Goal: Task Accomplishment & Management: Use online tool/utility

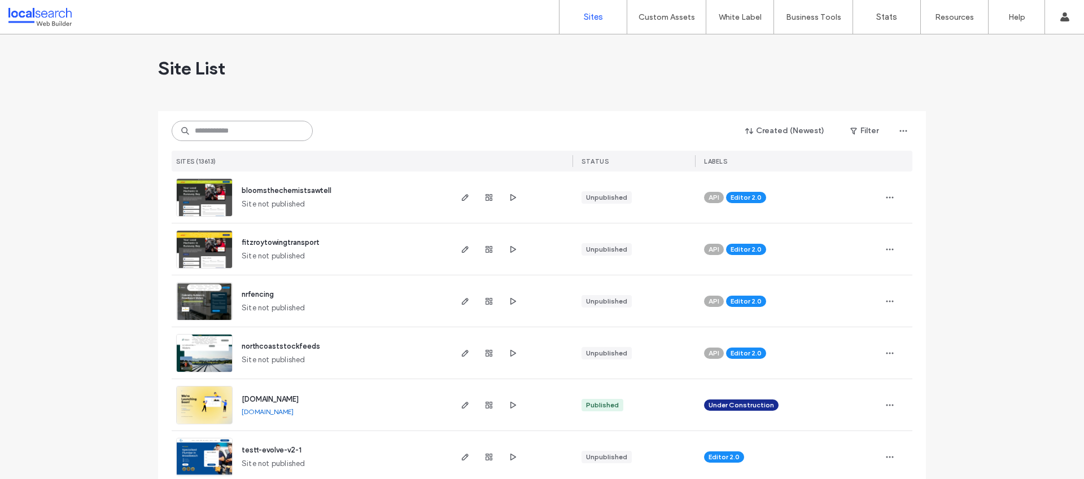
click at [238, 132] on input at bounding box center [242, 131] width 141 height 20
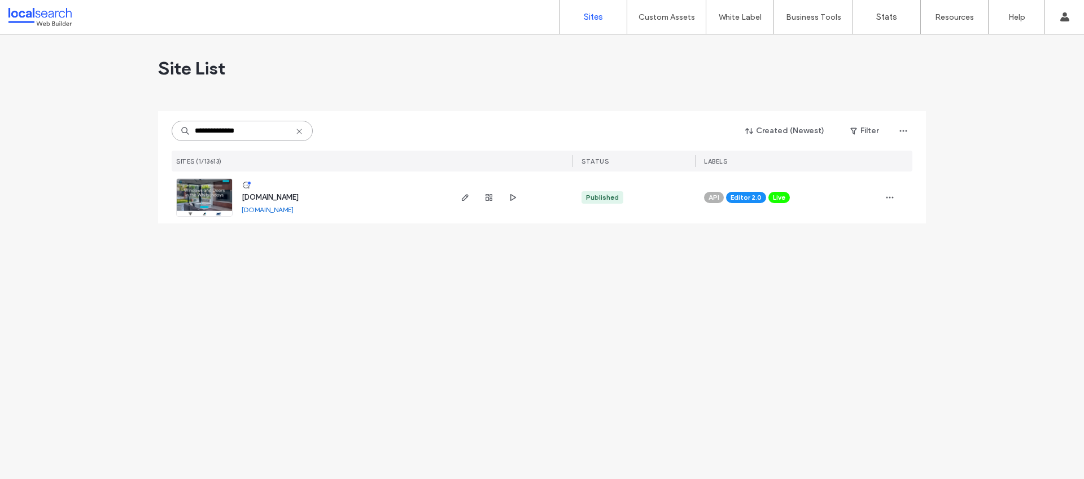
type input "**********"
click at [299, 194] on span "www.whitsundayarchitectural.com.au" at bounding box center [270, 197] width 57 height 8
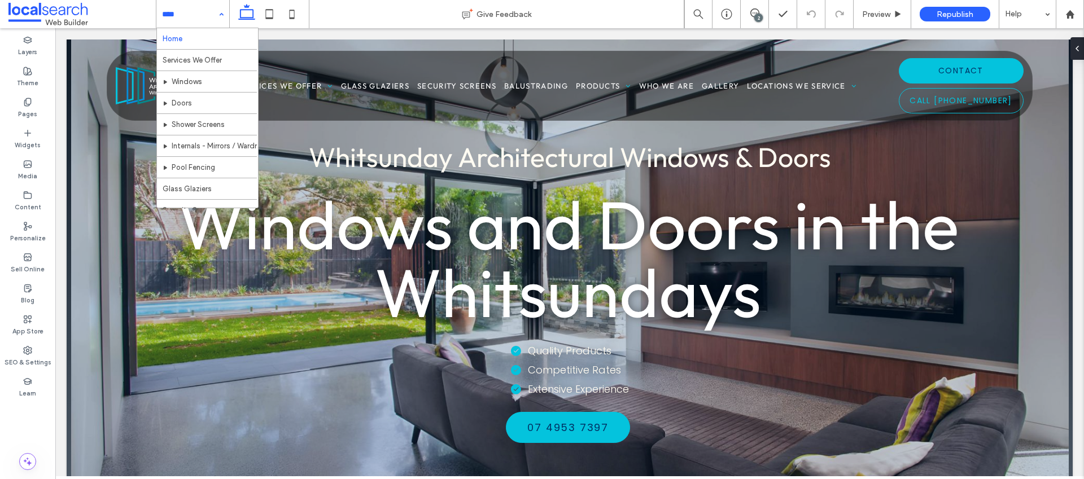
click at [762, 15] on div "2" at bounding box center [758, 18] width 8 height 8
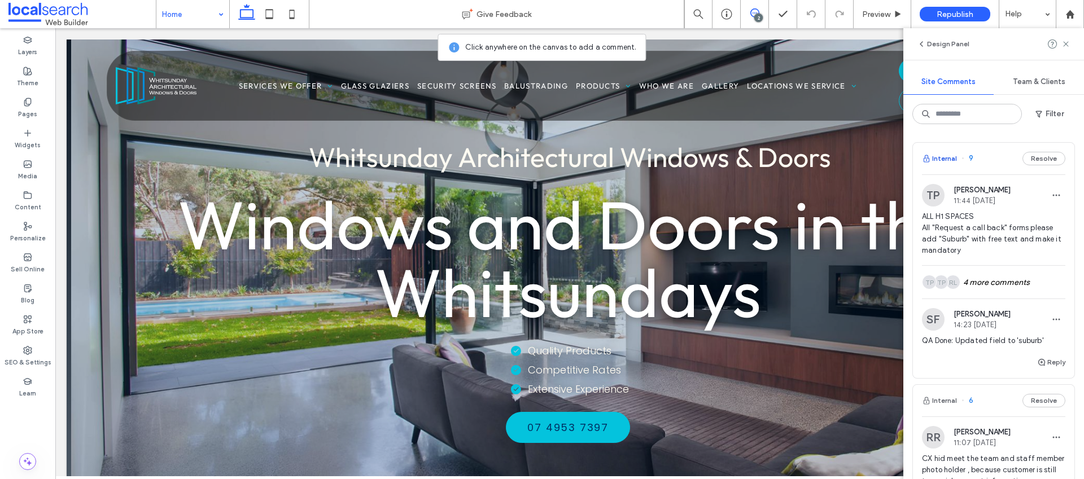
click at [947, 159] on button "Internal" at bounding box center [939, 159] width 35 height 14
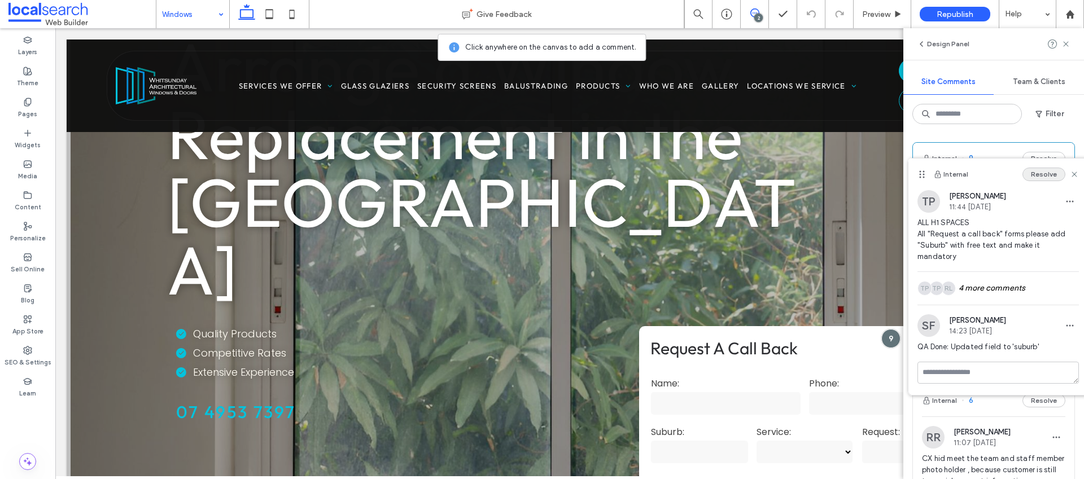
click at [1052, 177] on button "Resolve" at bounding box center [1043, 175] width 43 height 14
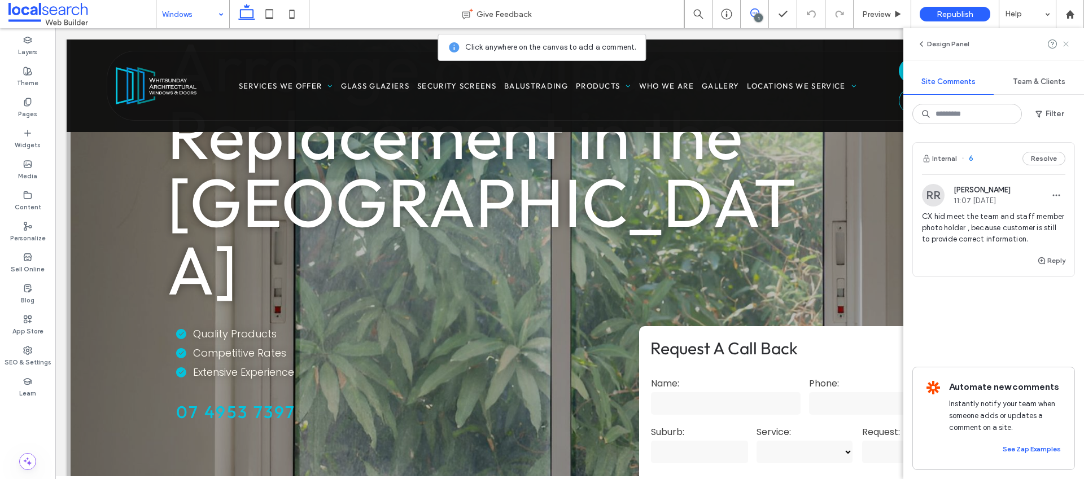
click at [1064, 43] on use at bounding box center [1065, 43] width 5 height 5
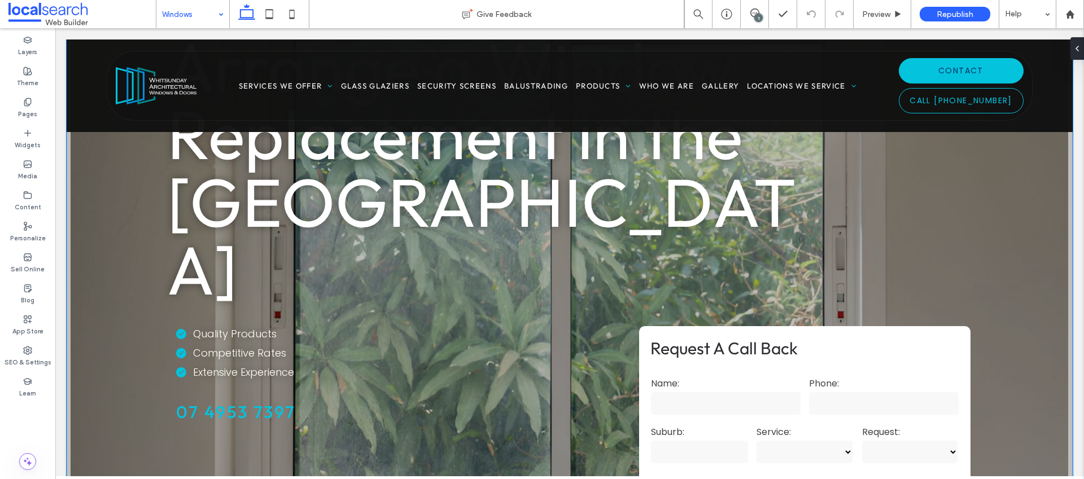
scroll to position [189, 0]
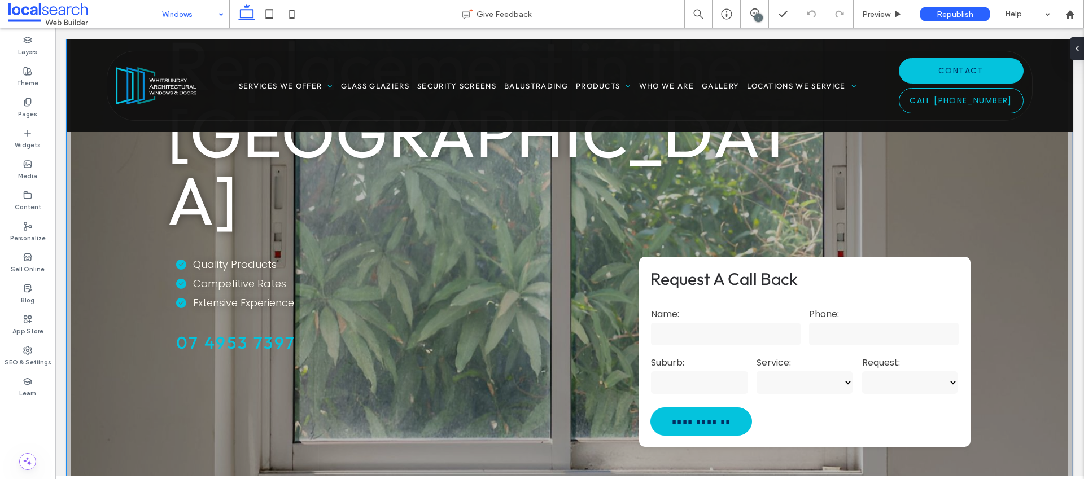
click at [846, 371] on select "**********" at bounding box center [805, 382] width 96 height 23
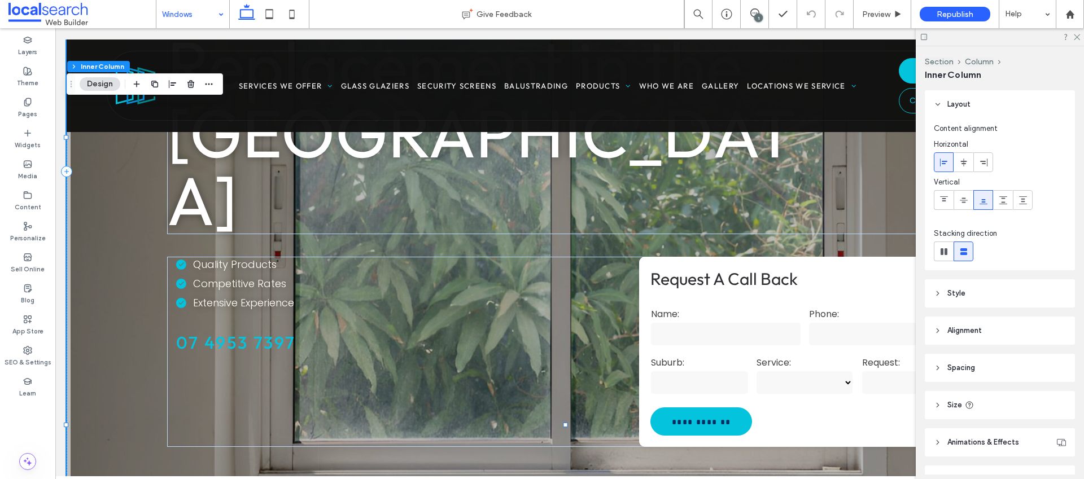
click at [842, 371] on select "**********" at bounding box center [805, 382] width 96 height 23
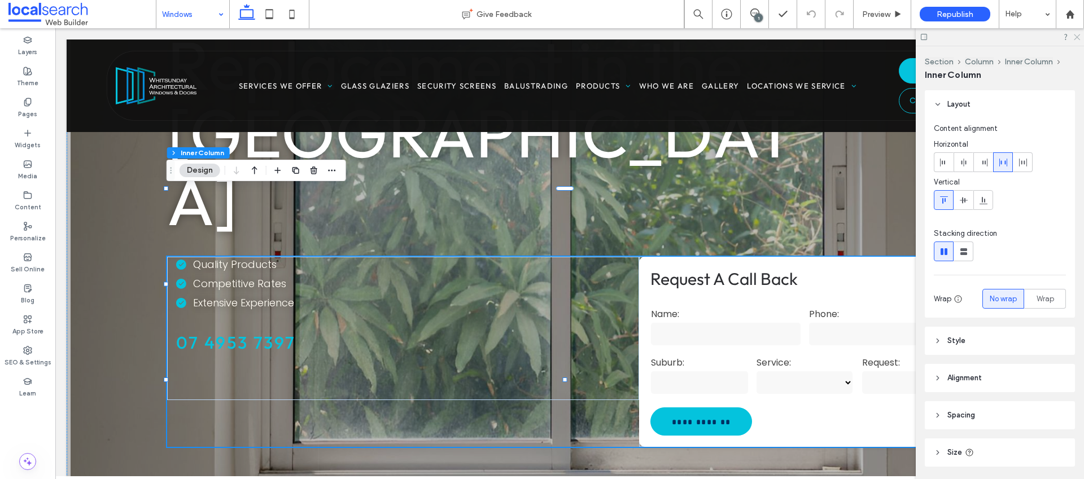
click at [1079, 33] on icon at bounding box center [1076, 36] width 7 height 7
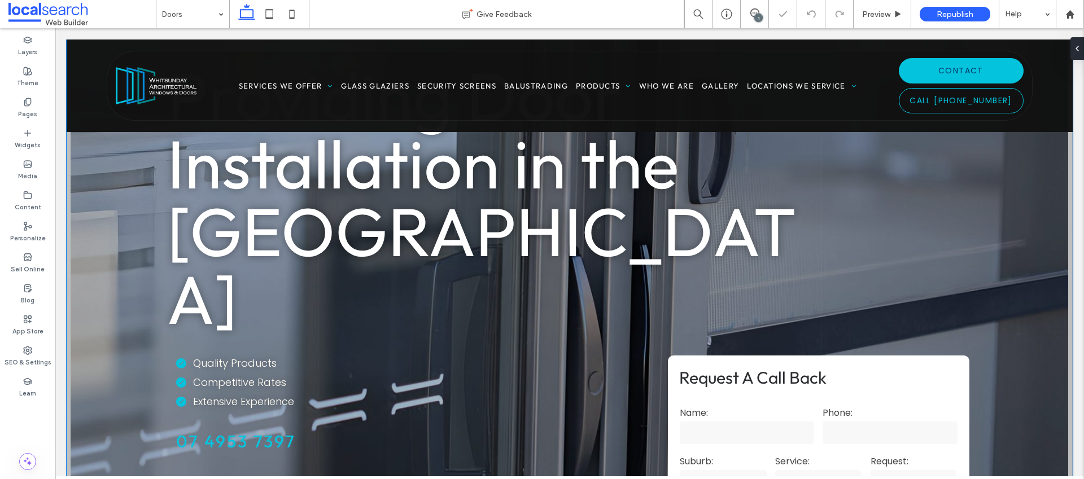
scroll to position [106, 0]
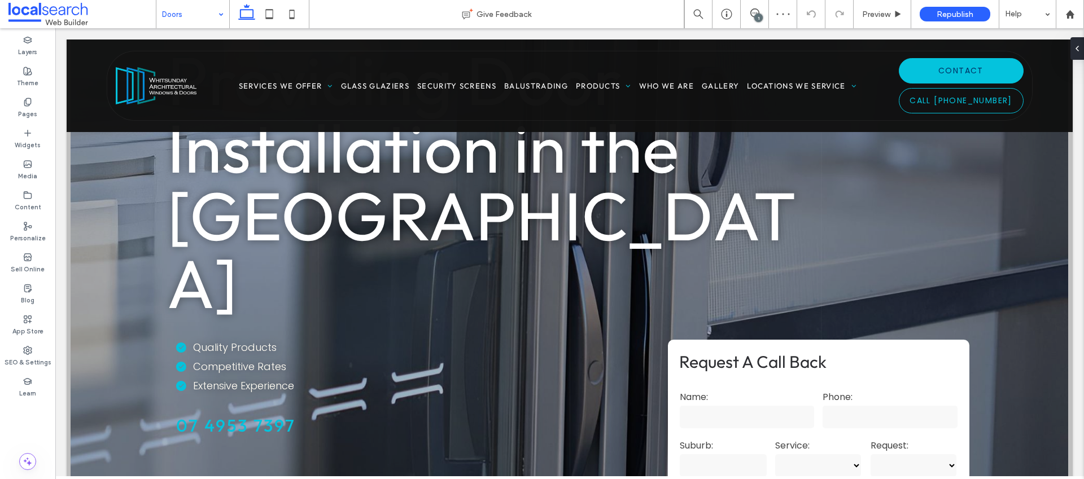
click at [207, 24] on input at bounding box center [190, 14] width 56 height 28
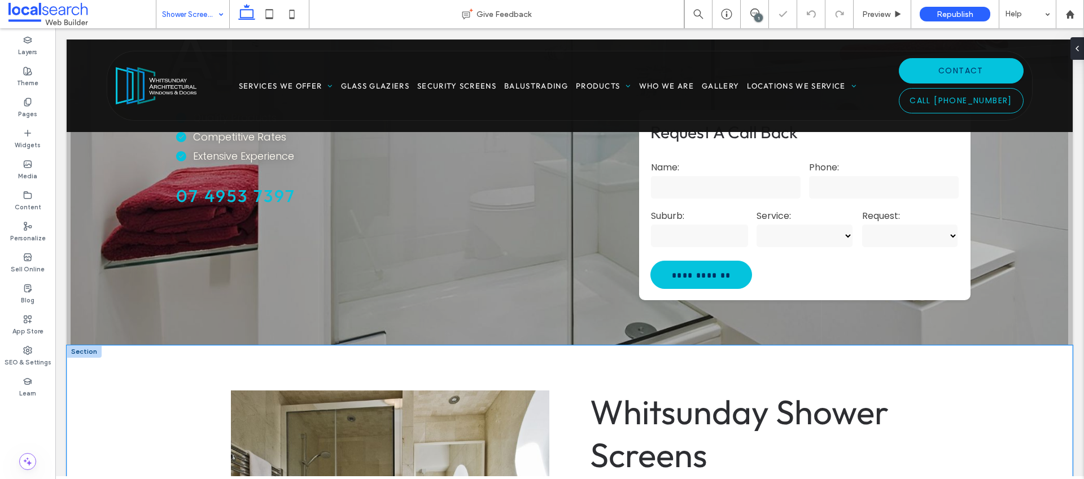
scroll to position [330, 0]
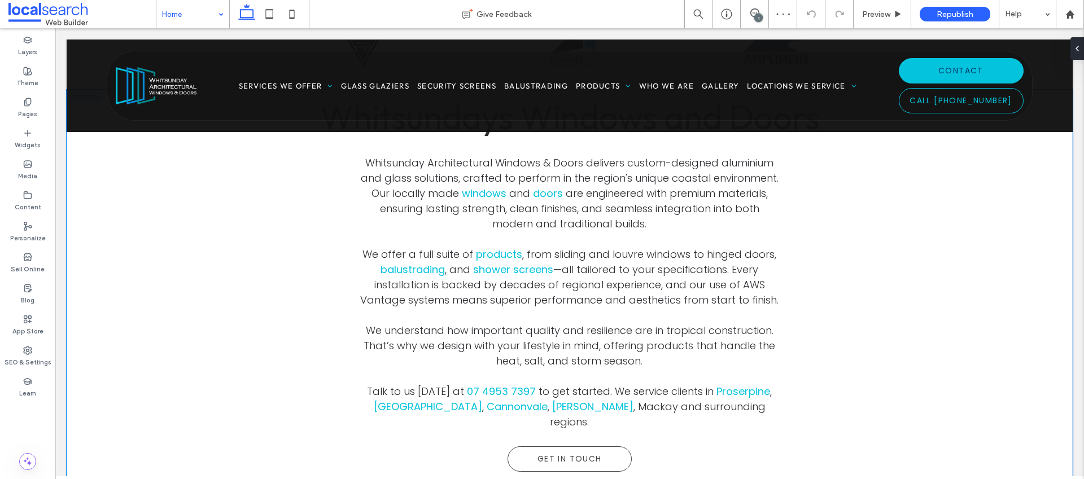
scroll to position [581, 0]
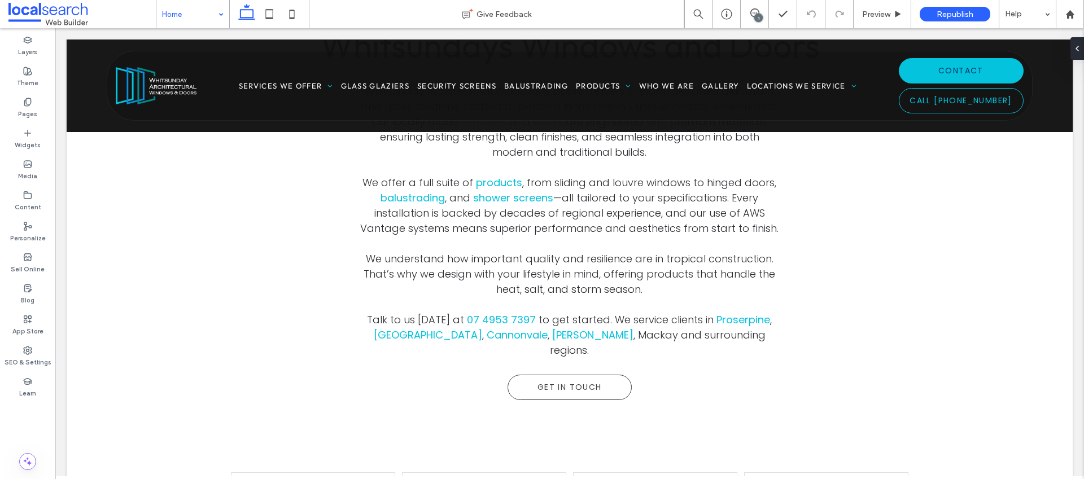
click at [754, 7] on div "1" at bounding box center [755, 14] width 28 height 28
click at [757, 20] on div "1" at bounding box center [758, 18] width 8 height 8
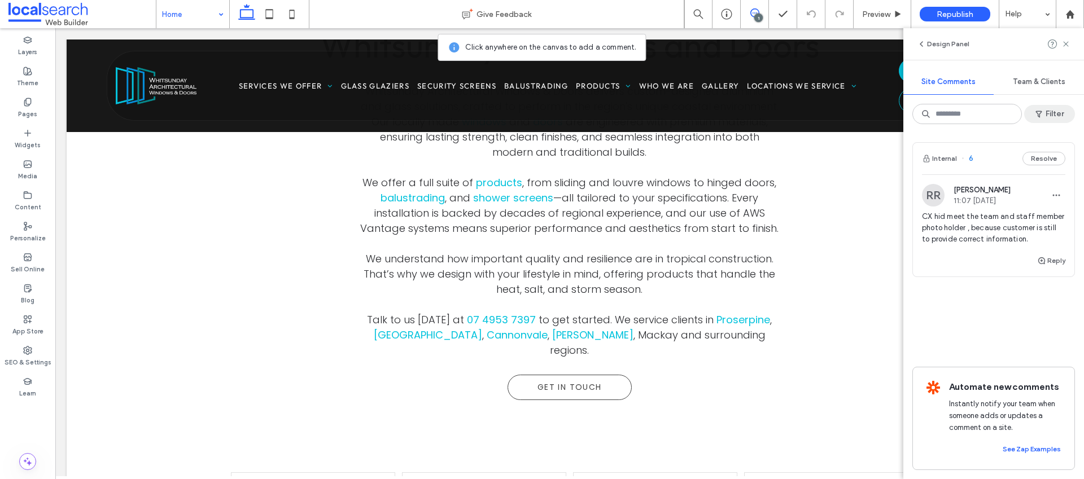
click at [1060, 115] on button "Filter" at bounding box center [1049, 114] width 51 height 18
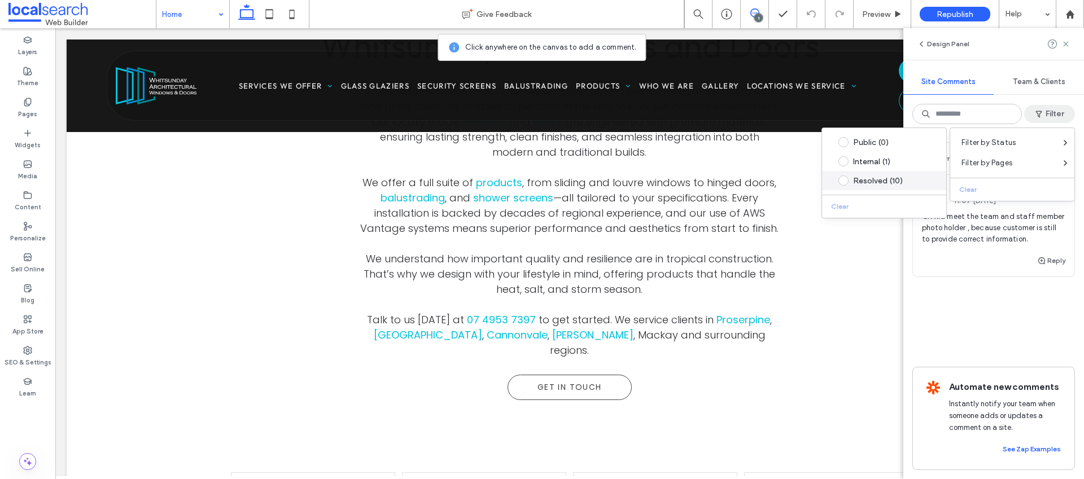
click at [876, 183] on div "Resolved (10)" at bounding box center [893, 181] width 80 height 10
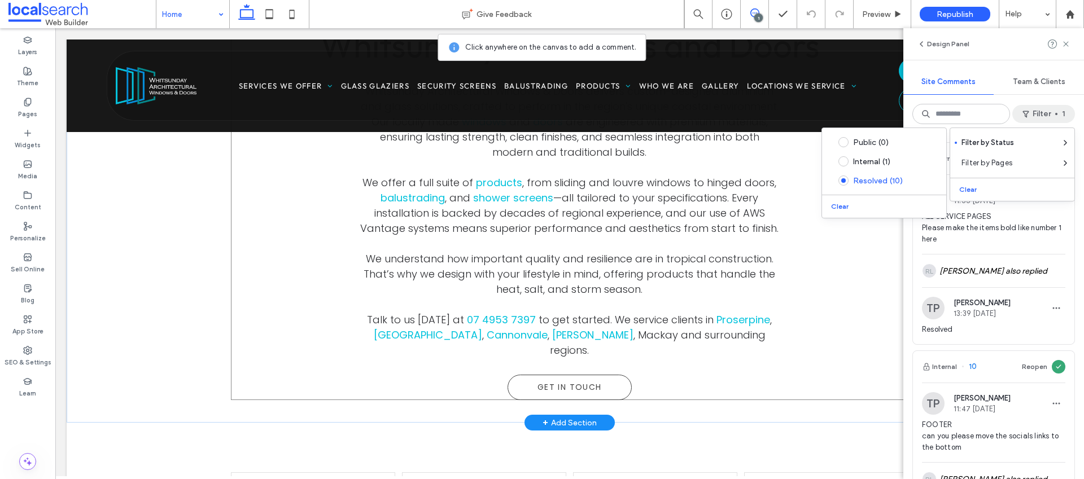
click at [843, 291] on div "Whitsundays Windows and Doors Whitsunday Architectural Windows & Doors delivers…" at bounding box center [569, 212] width 677 height 377
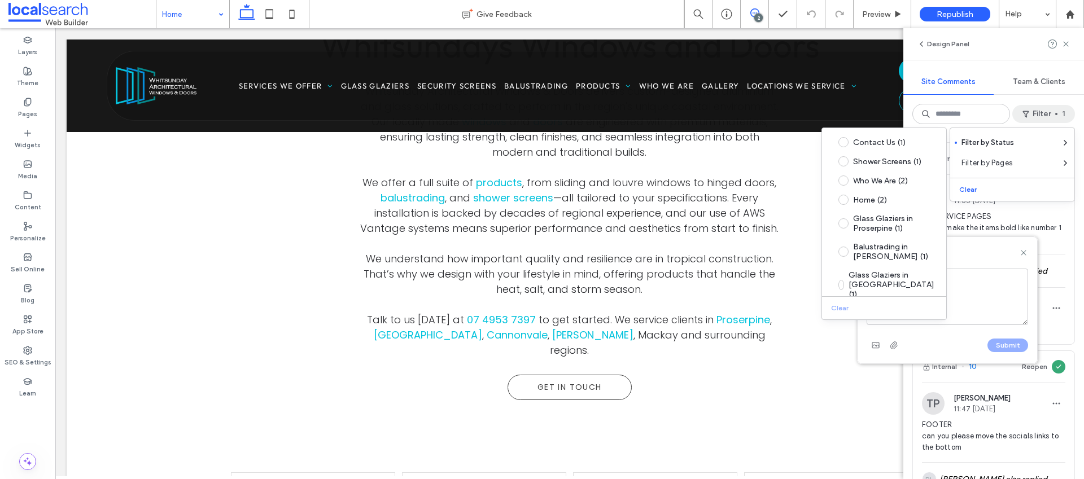
click at [1023, 247] on div "Internal" at bounding box center [948, 253] width 180 height 32
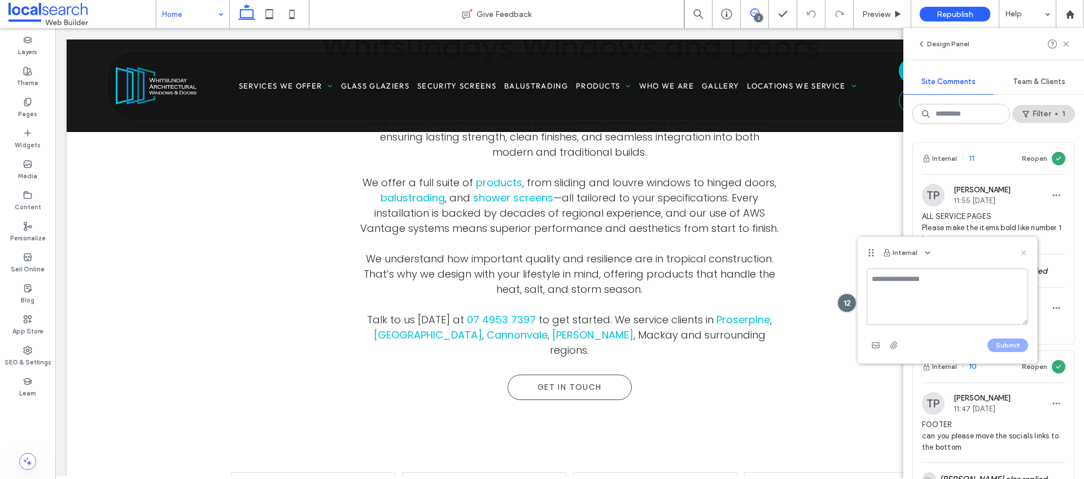
click at [1024, 249] on icon at bounding box center [1023, 252] width 9 height 9
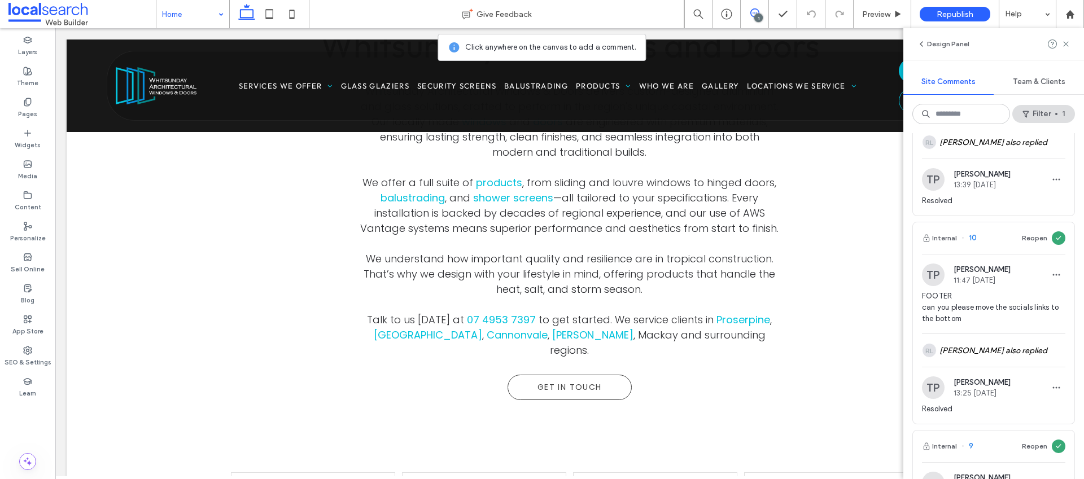
scroll to position [206, 0]
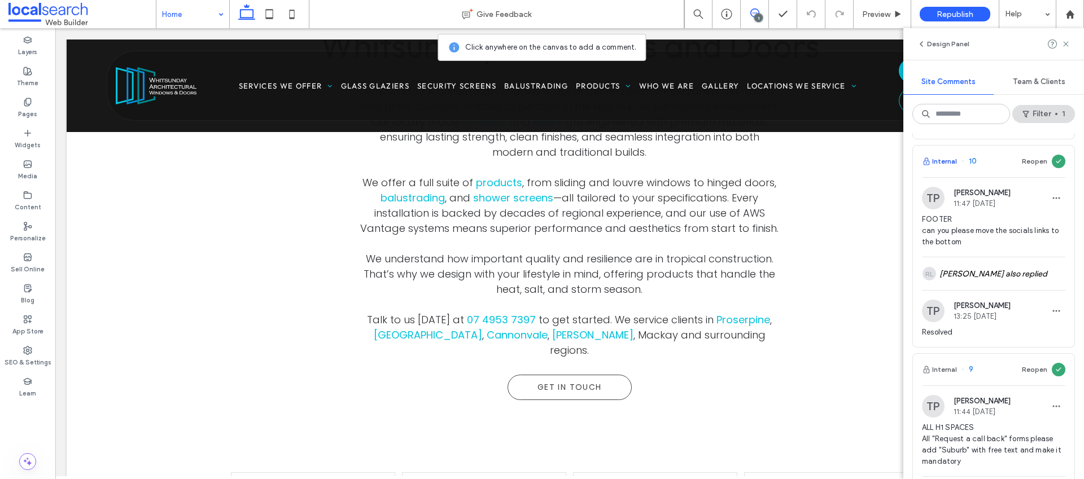
click at [951, 162] on button "Internal" at bounding box center [939, 162] width 35 height 14
click at [939, 162] on button "Internal" at bounding box center [939, 162] width 35 height 14
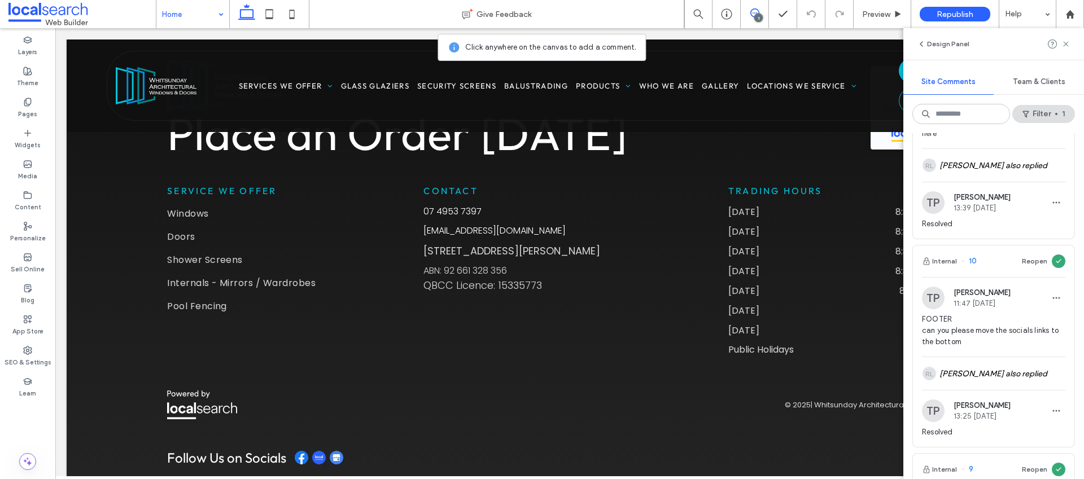
scroll to position [0, 0]
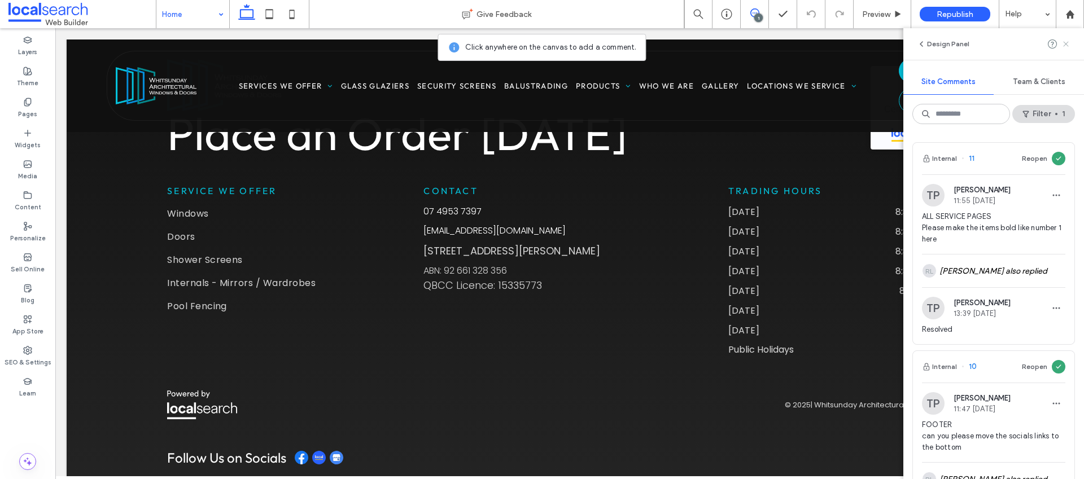
click at [1066, 41] on icon at bounding box center [1065, 44] width 9 height 9
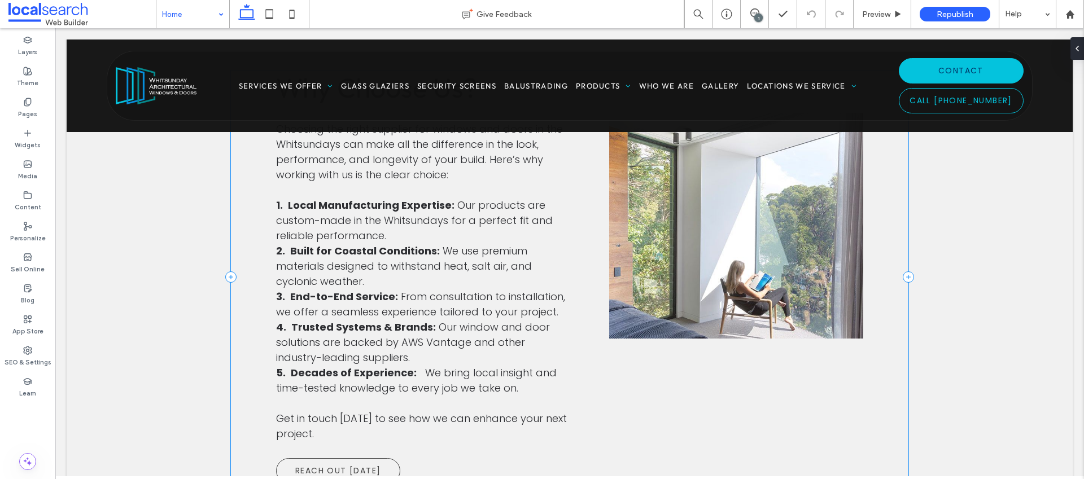
scroll to position [1906, 0]
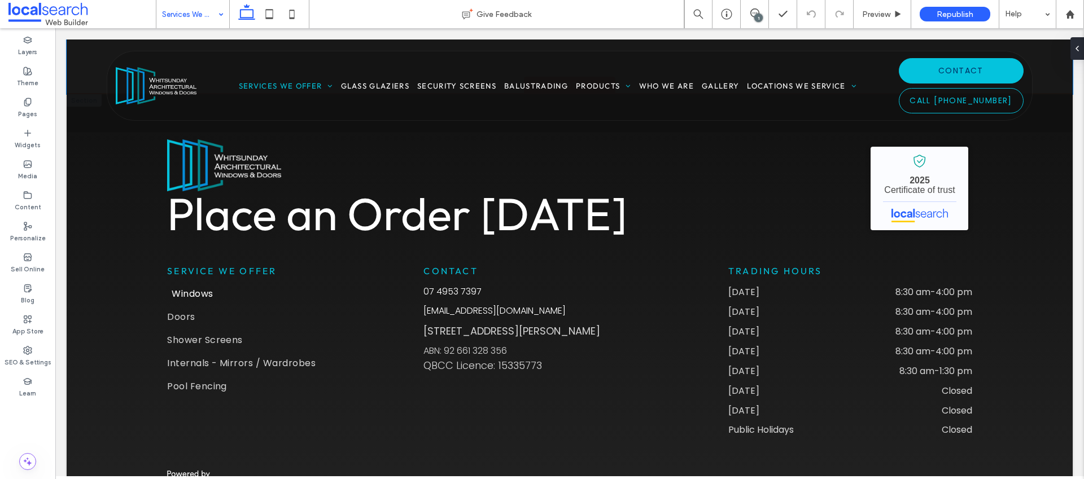
scroll to position [1343, 0]
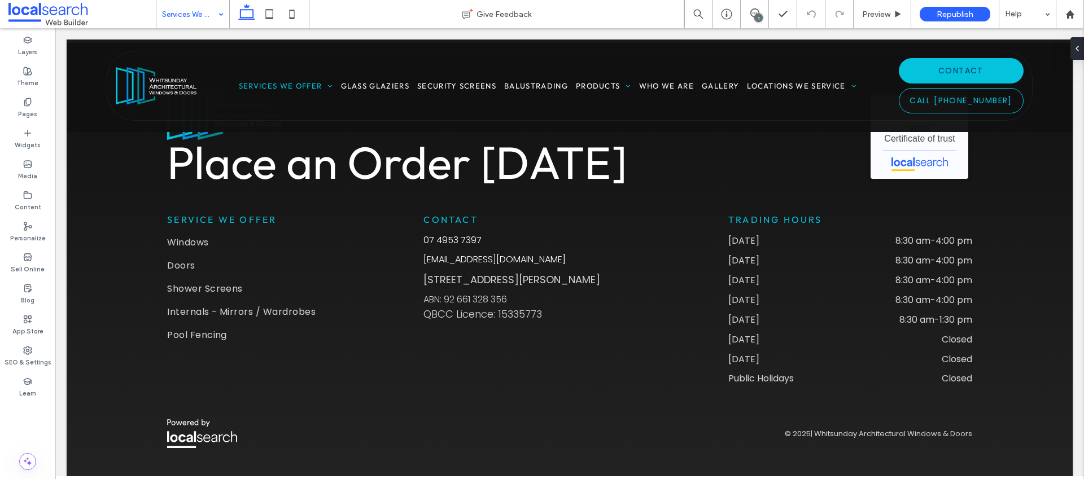
click at [208, 19] on input at bounding box center [190, 14] width 56 height 28
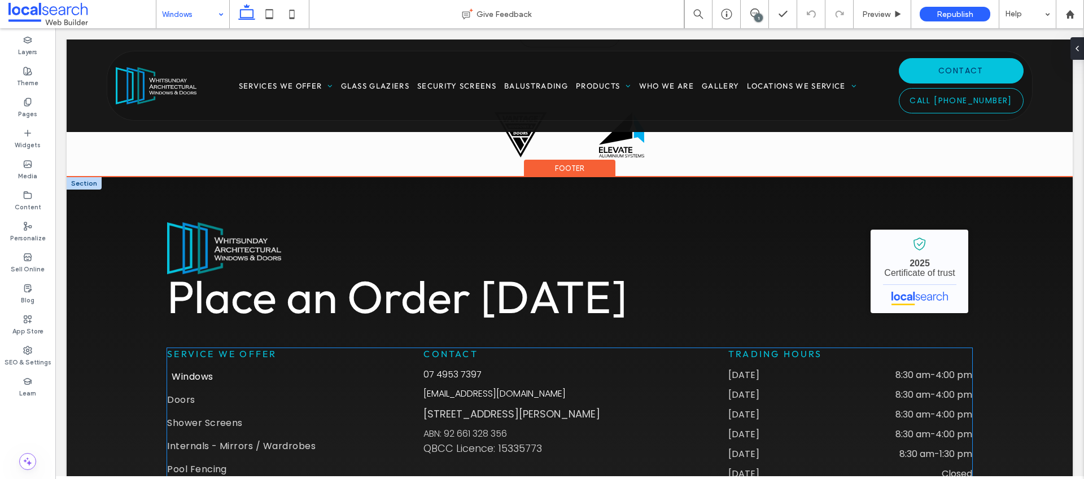
scroll to position [1983, 0]
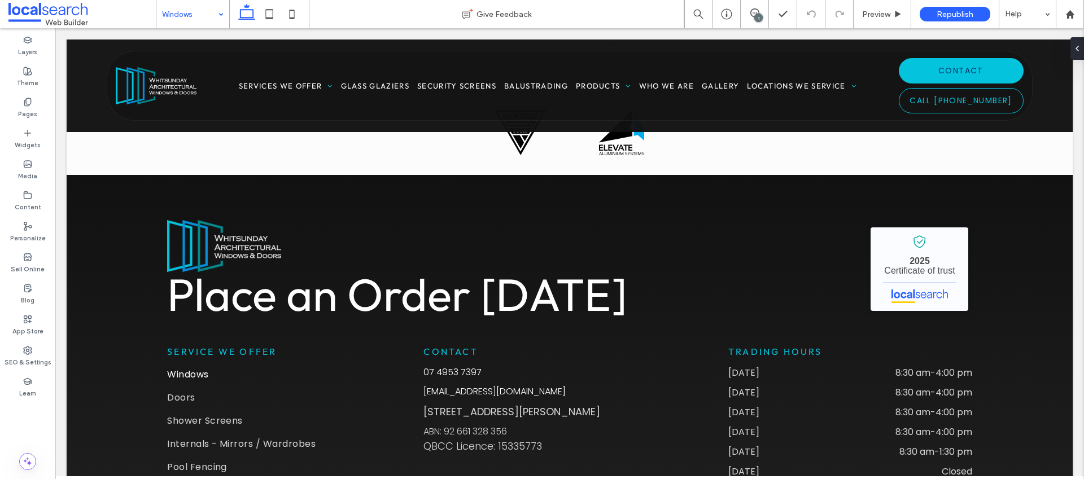
click at [208, 19] on input at bounding box center [190, 14] width 56 height 28
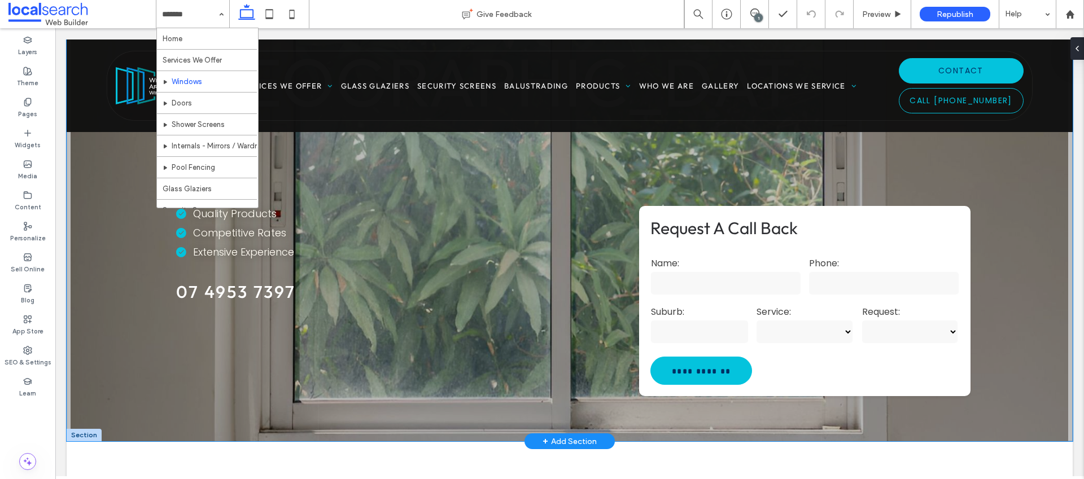
scroll to position [479, 0]
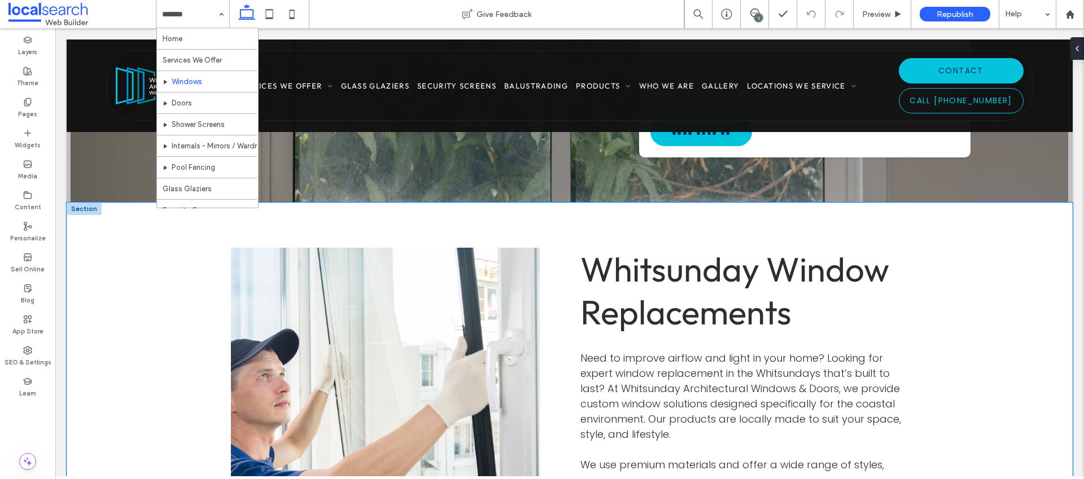
click at [145, 317] on div "Whitsunday Window Replacements Need to improve airflow and light in your home? …" at bounding box center [570, 458] width 1006 height 510
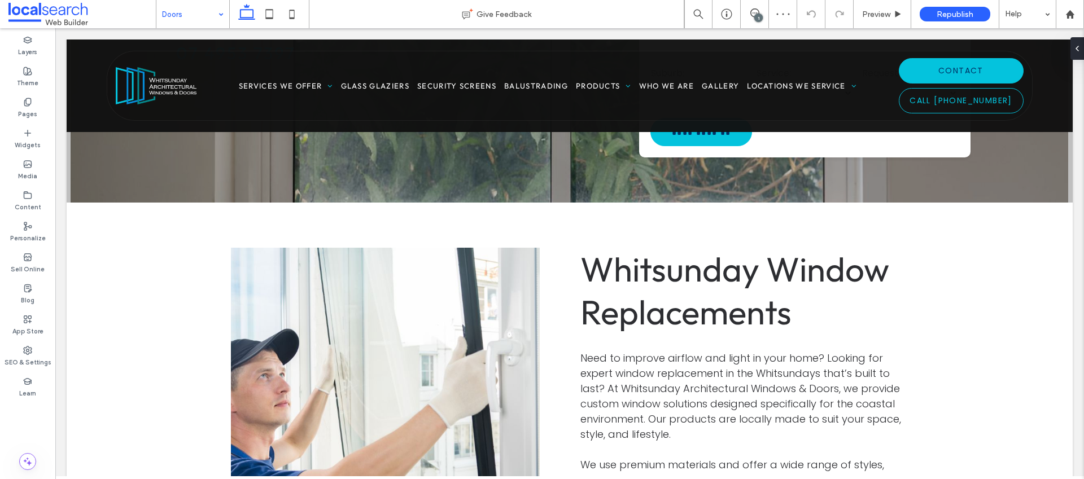
click at [202, 23] on input at bounding box center [190, 14] width 56 height 28
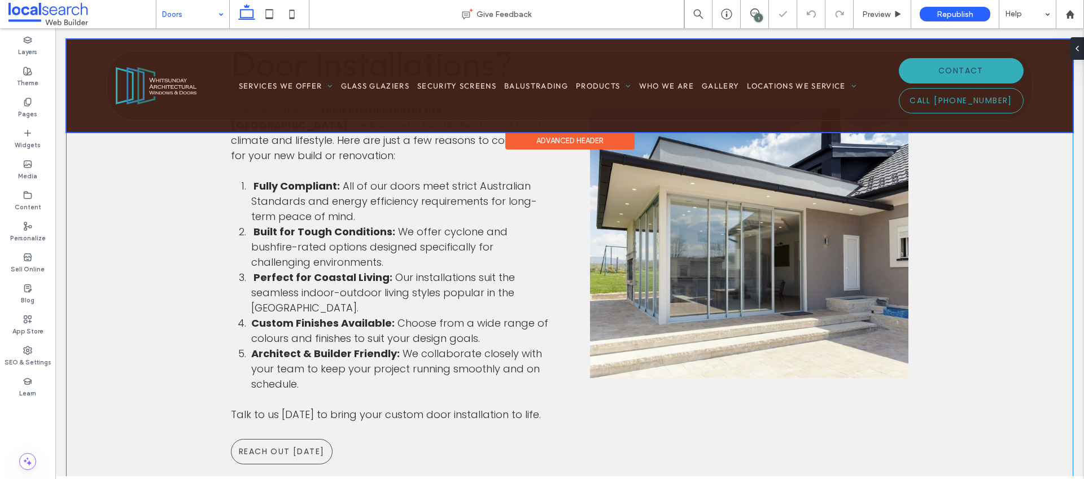
scroll to position [1406, 0]
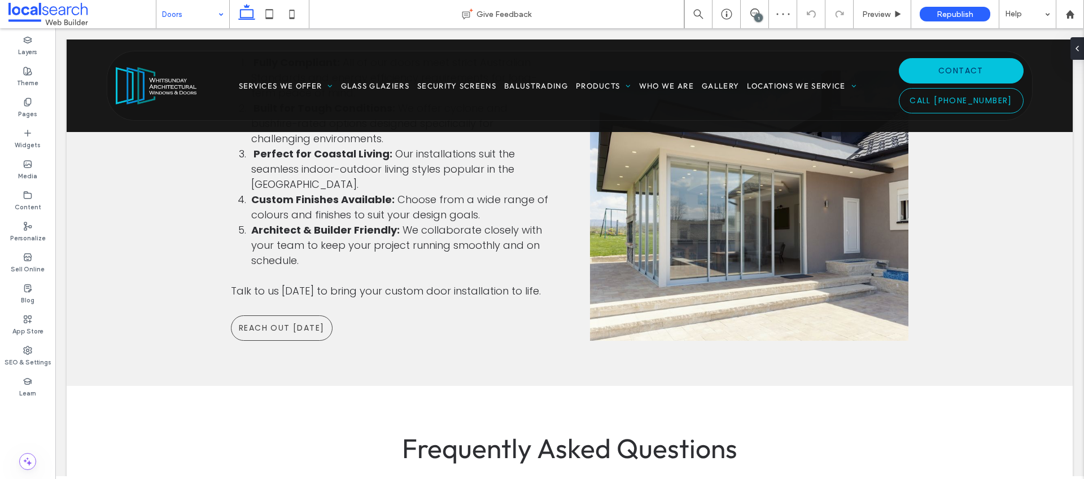
click at [196, 8] on input at bounding box center [190, 14] width 56 height 28
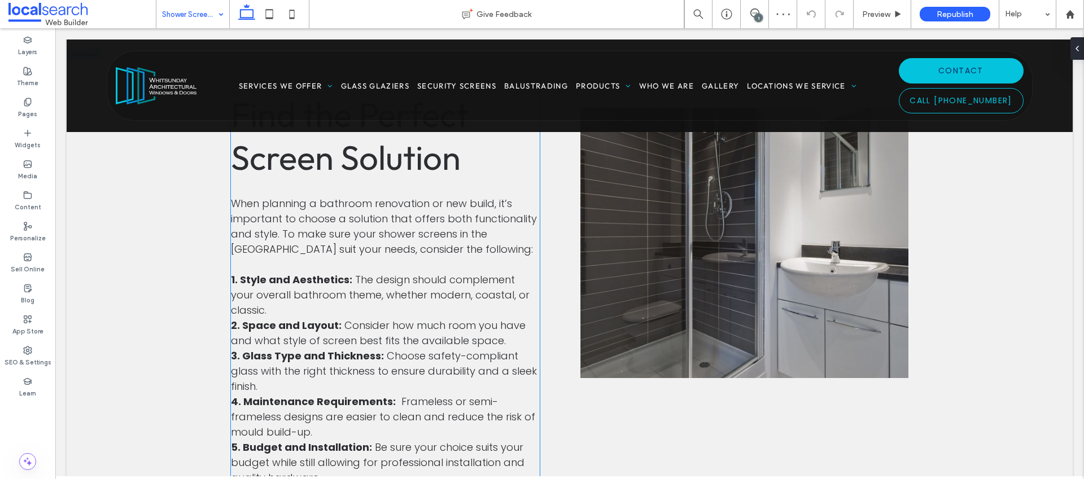
scroll to position [1172, 0]
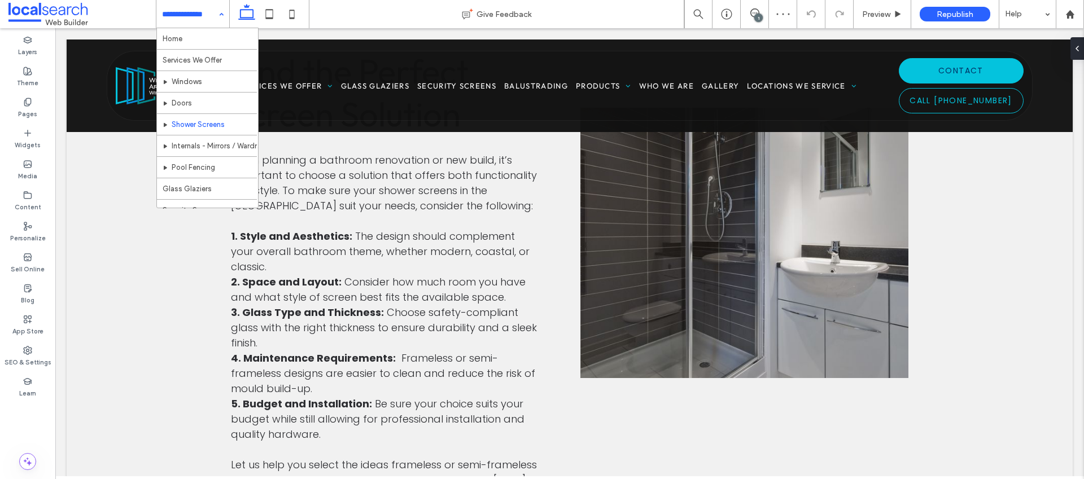
click at [189, 12] on input at bounding box center [190, 14] width 56 height 28
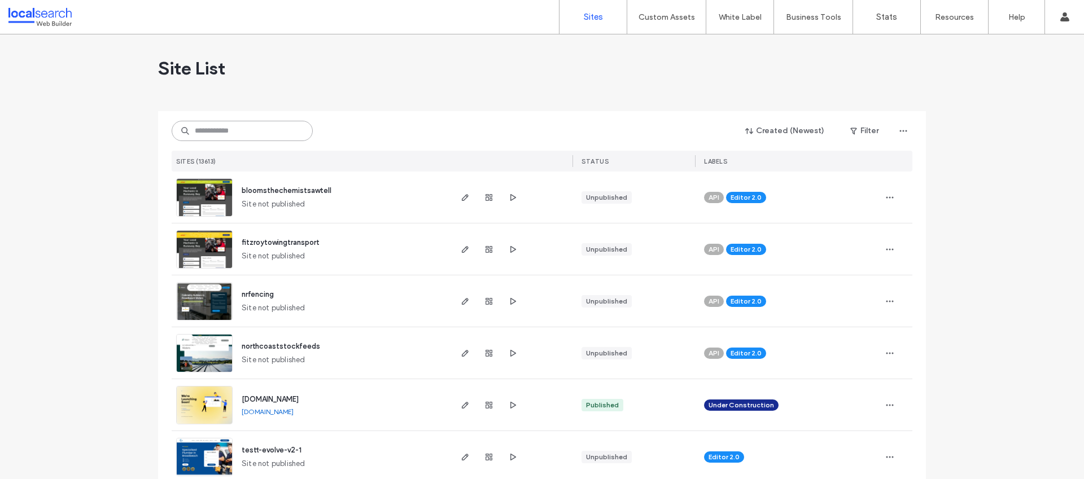
click at [230, 133] on input at bounding box center [242, 131] width 141 height 20
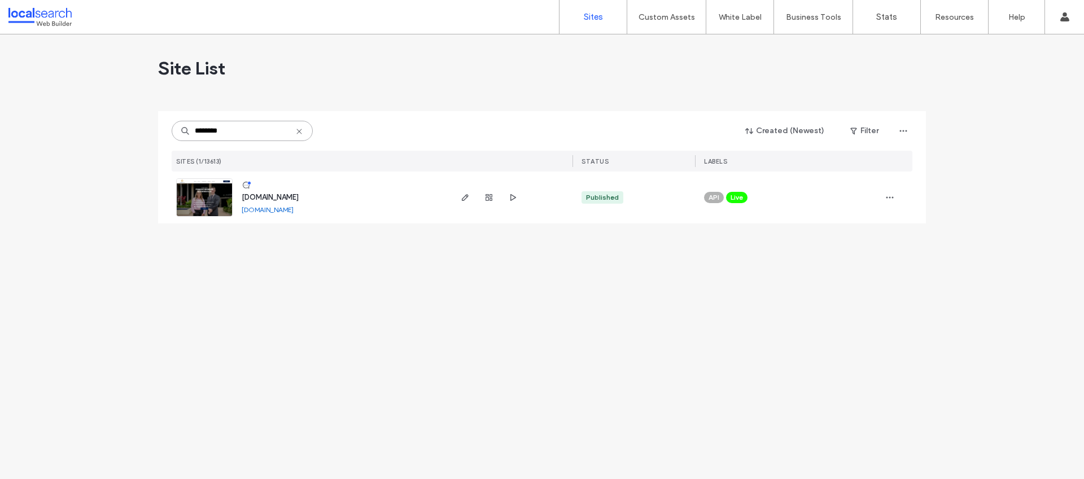
type input "********"
click at [279, 197] on span "www.southmac.com.au" at bounding box center [270, 197] width 57 height 8
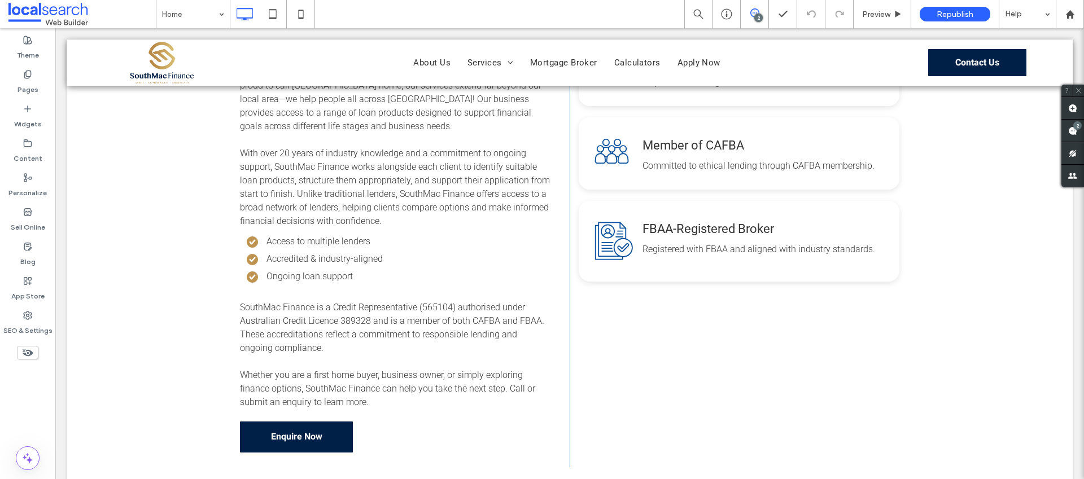
scroll to position [725, 0]
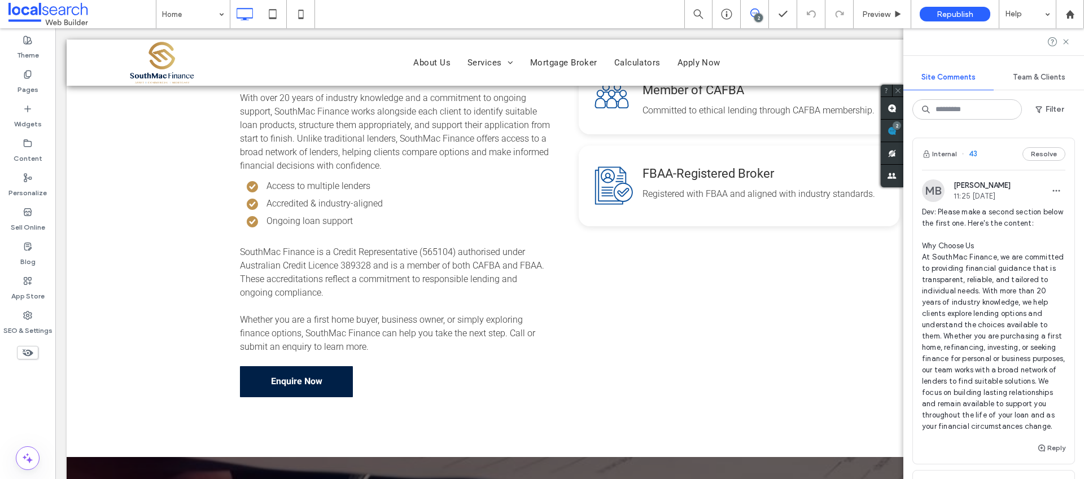
click at [903, 128] on div "2" at bounding box center [892, 131] width 23 height 23
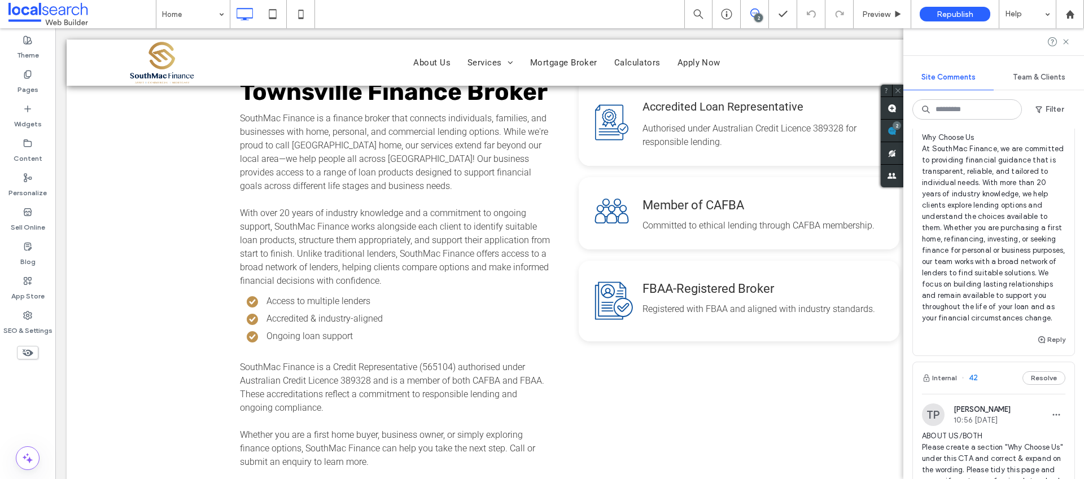
scroll to position [360, 0]
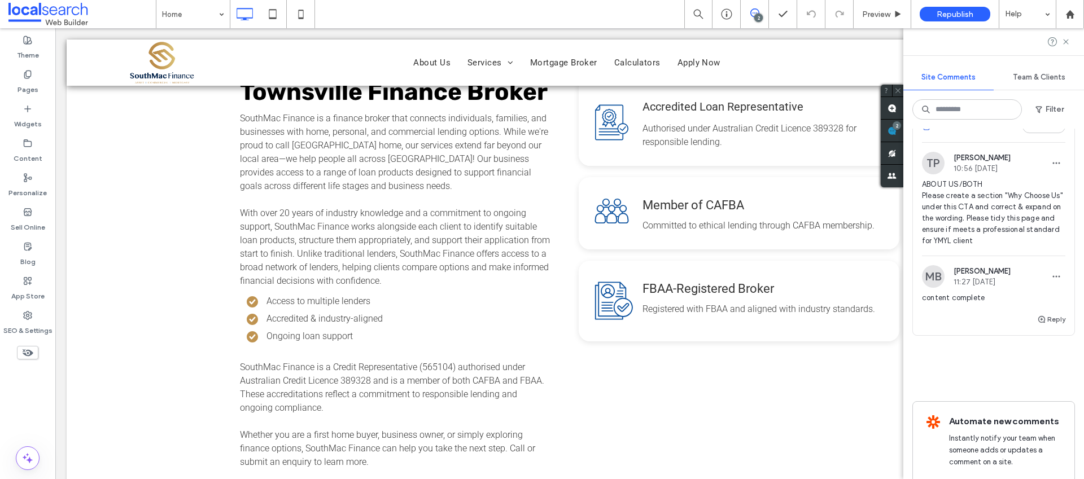
click at [952, 133] on button "Internal" at bounding box center [939, 127] width 35 height 14
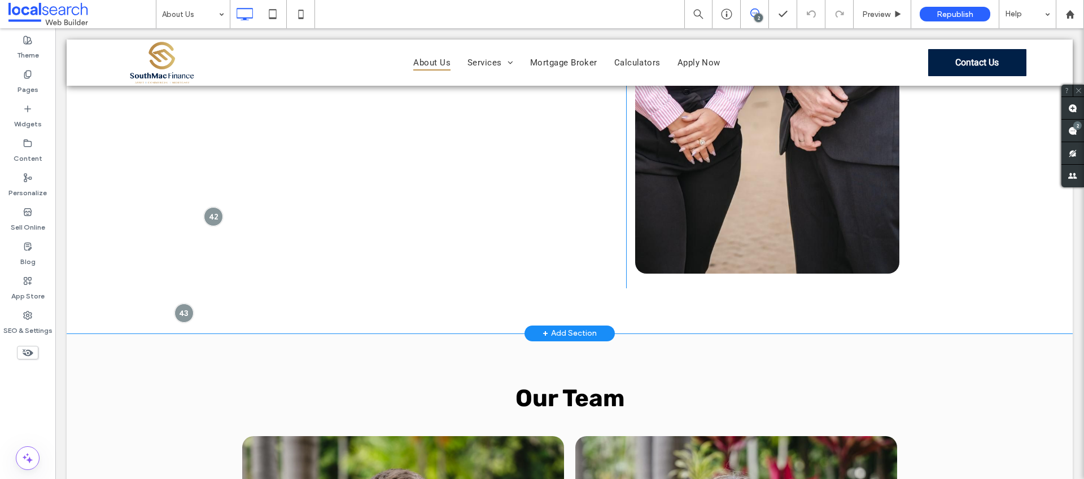
scroll to position [895, 0]
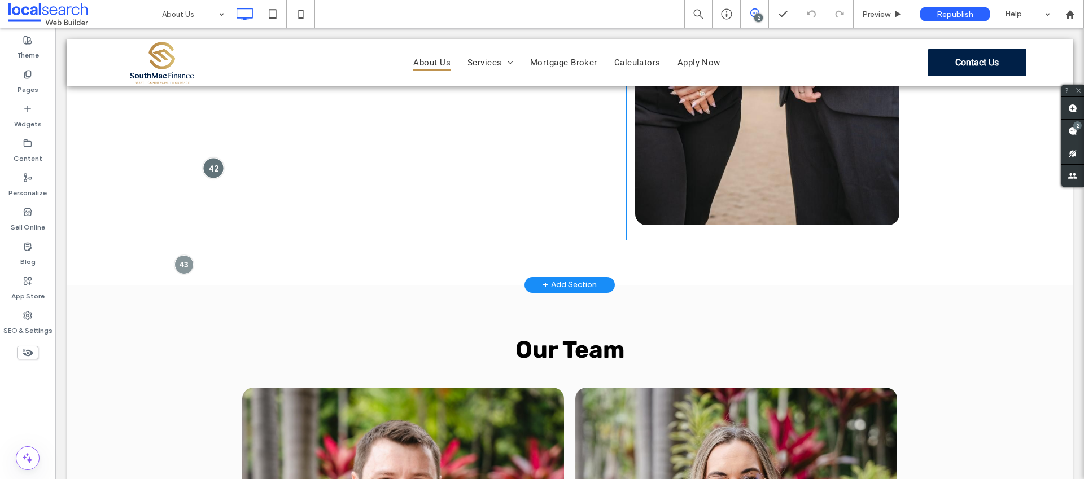
click at [208, 167] on div at bounding box center [213, 168] width 21 height 21
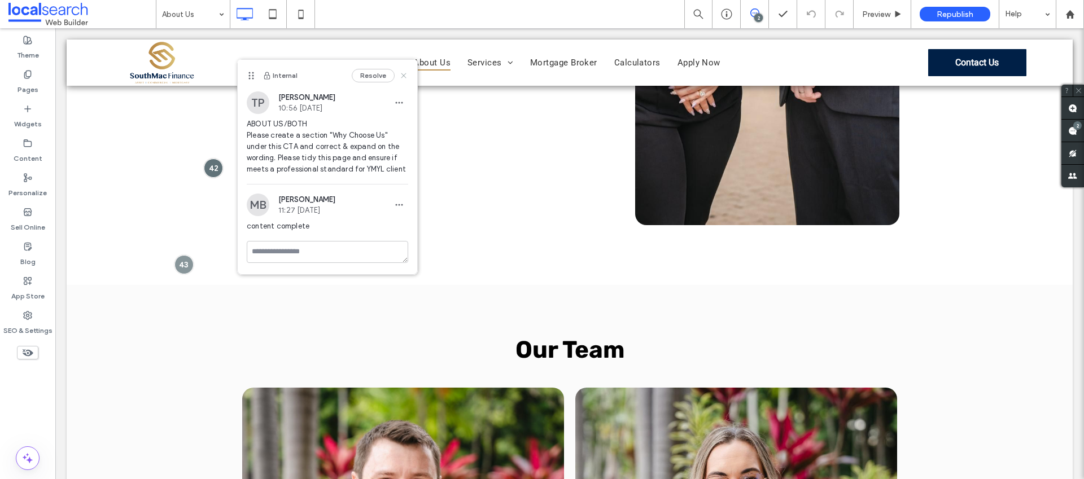
click at [404, 74] on icon at bounding box center [403, 75] width 9 height 9
